Goal: Information Seeking & Learning: Learn about a topic

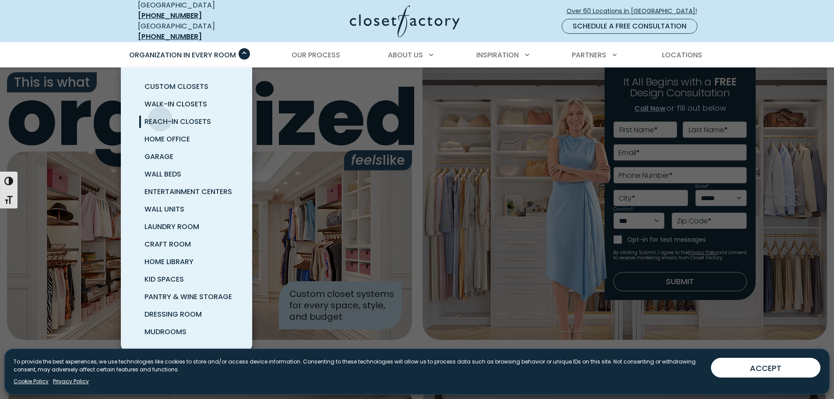
click at [160, 116] on span "Reach-In Closets" at bounding box center [177, 121] width 67 height 10
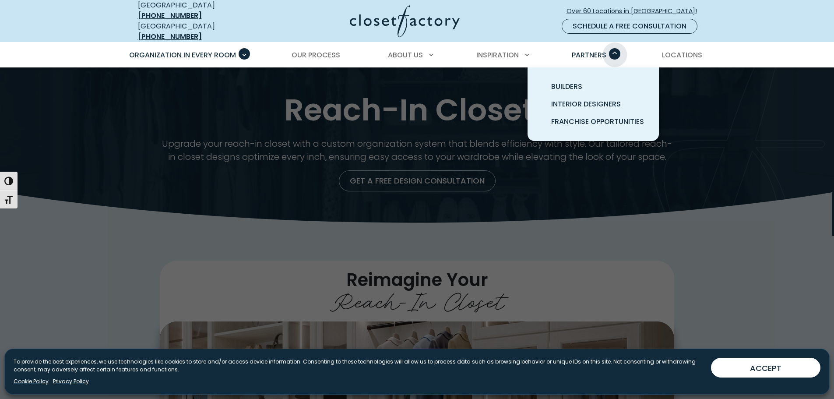
click at [614, 48] on span "Primary Menu" at bounding box center [614, 53] width 11 height 11
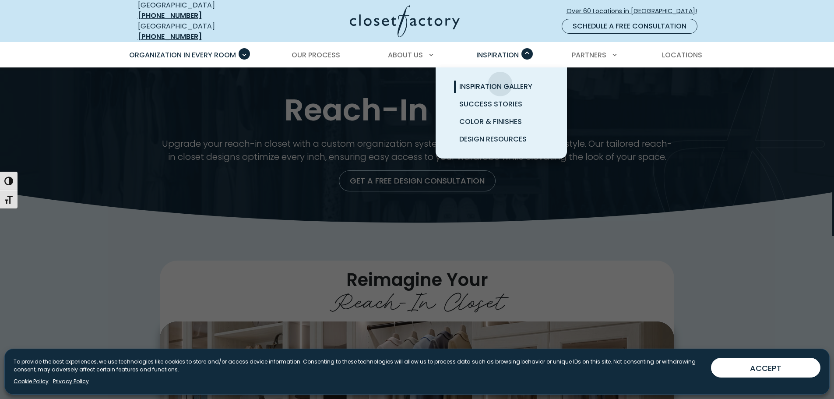
click at [496, 81] on span "Inspiration Gallery" at bounding box center [495, 86] width 73 height 10
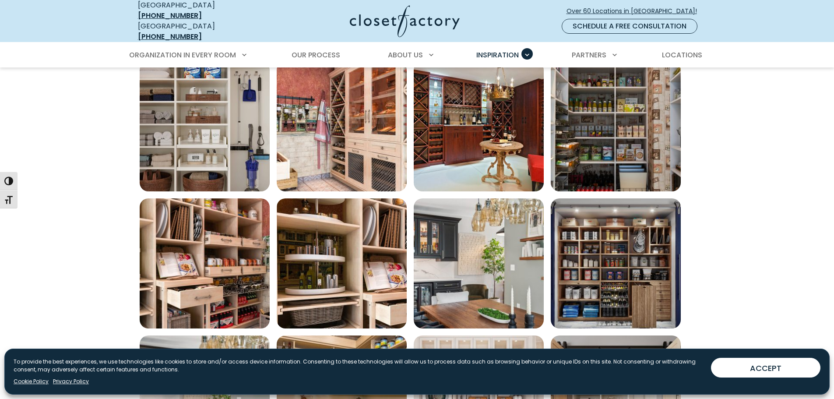
scroll to position [321, 0]
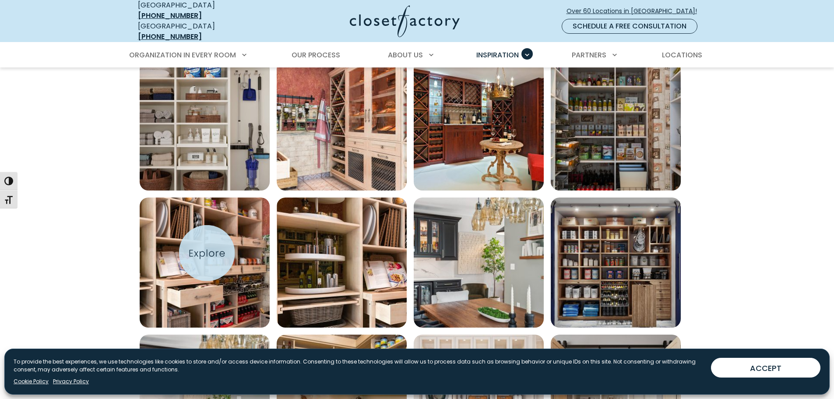
click at [205, 253] on img "Open inspiration gallery to preview enlarged image" at bounding box center [205, 262] width 130 height 130
